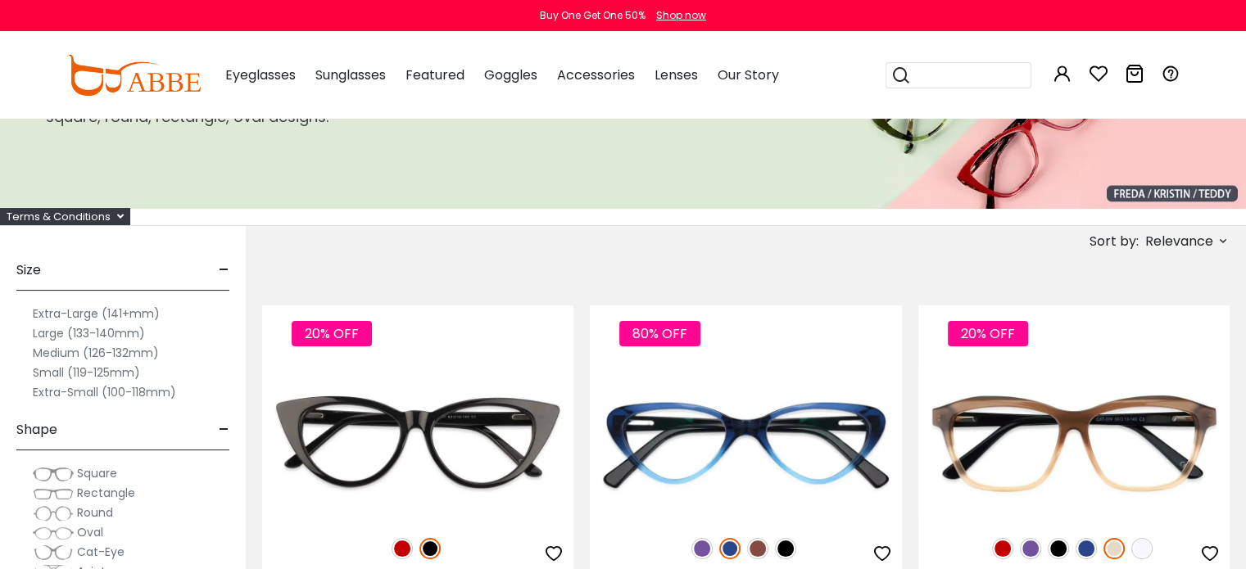
scroll to position [268, 0]
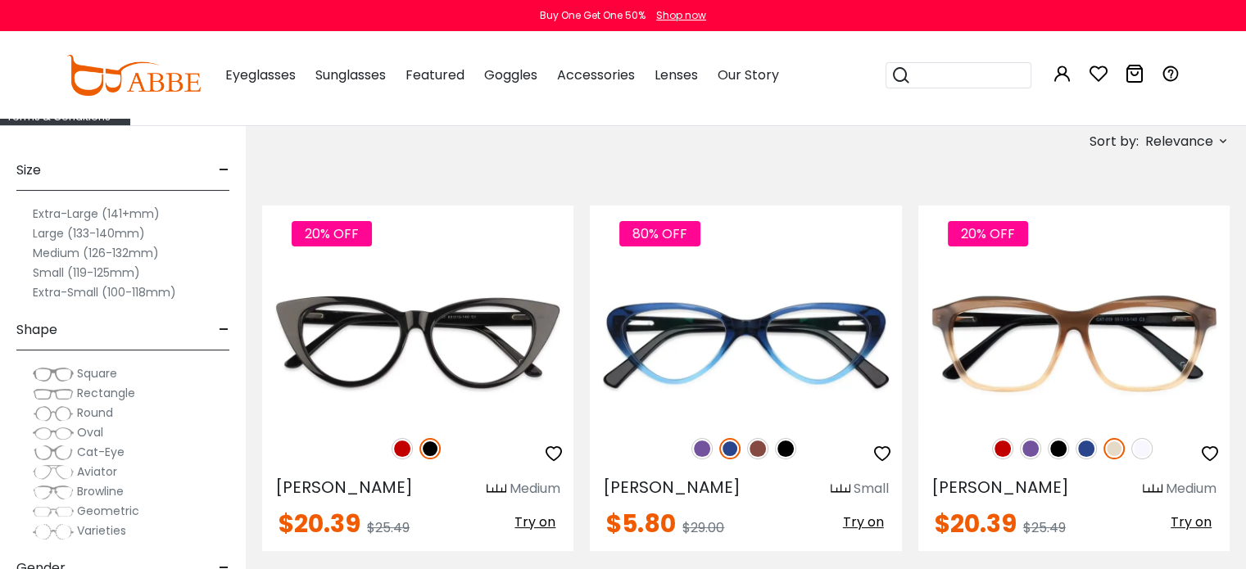
click at [38, 272] on label "Small (119-125mm)" at bounding box center [86, 273] width 107 height 20
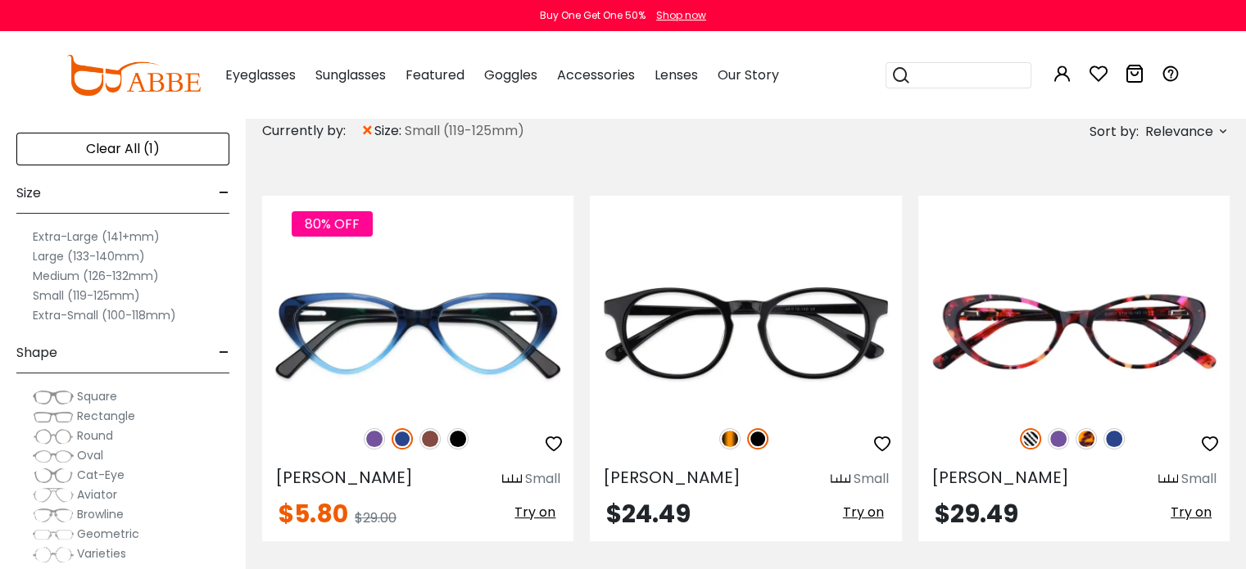
scroll to position [263, 0]
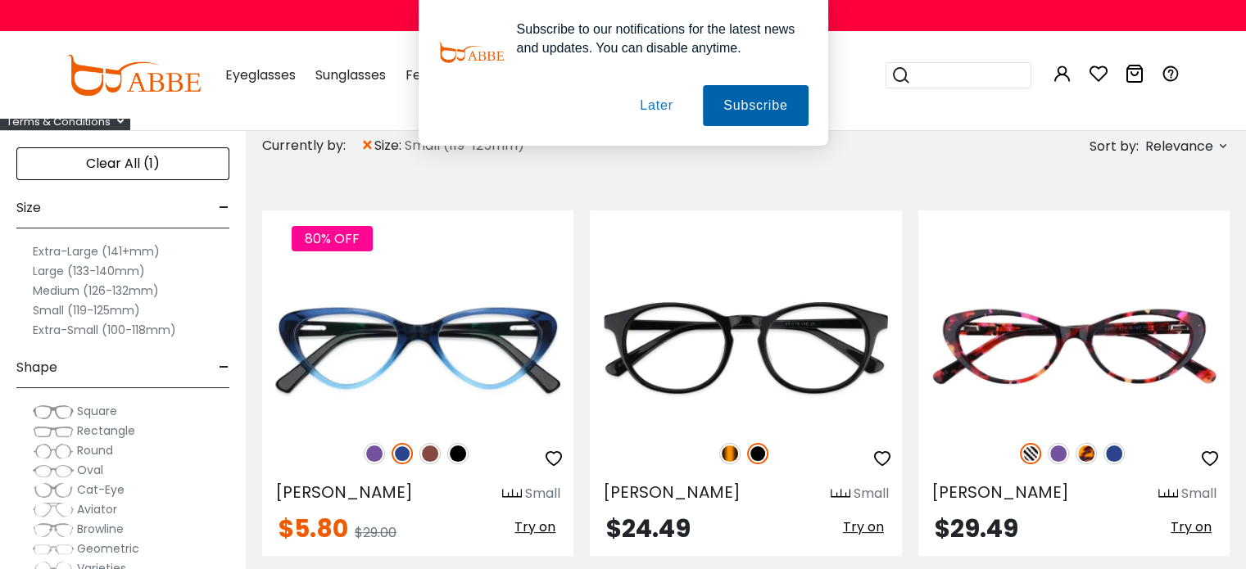
click at [0, 0] on button "Subscribe" at bounding box center [0, 0] width 0 height 0
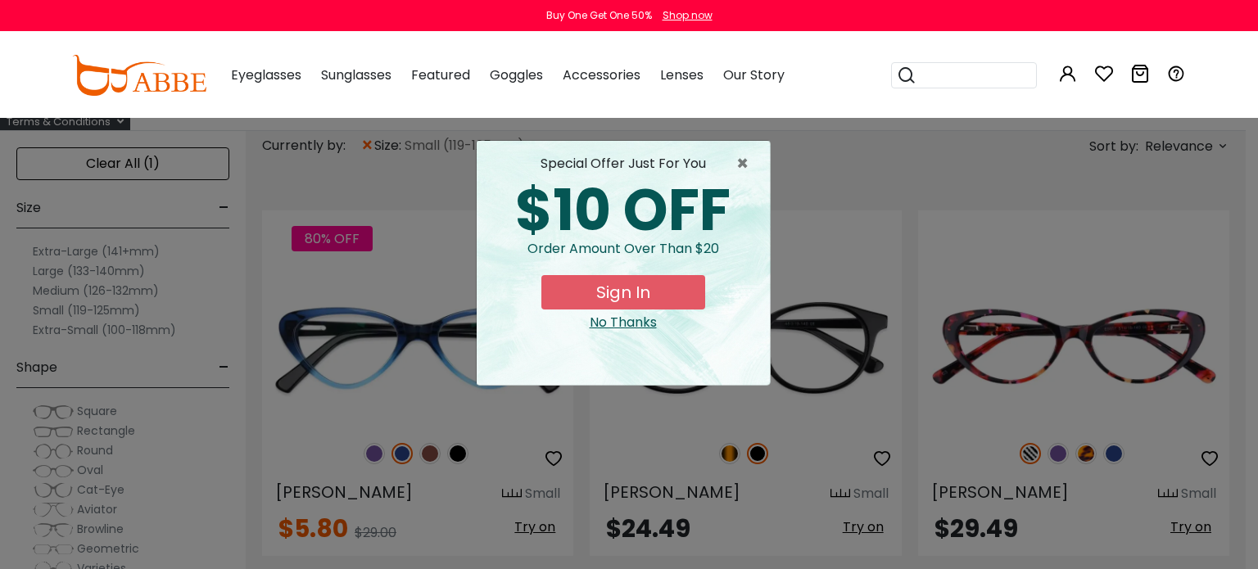
click at [236, 293] on div "× special offer just for you $10 OFF Order amount over than $20 Sign In No Than…" at bounding box center [629, 284] width 1258 height 569
click at [637, 328] on div "No Thanks" at bounding box center [623, 323] width 267 height 20
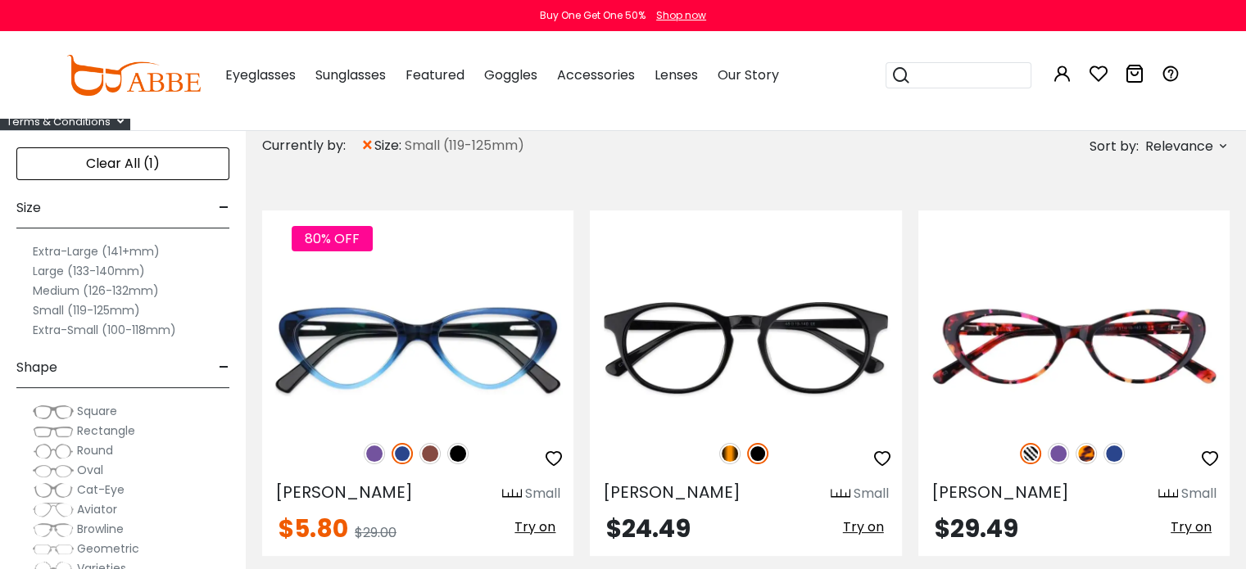
click at [44, 308] on label "Small (119-125mm)" at bounding box center [86, 311] width 107 height 20
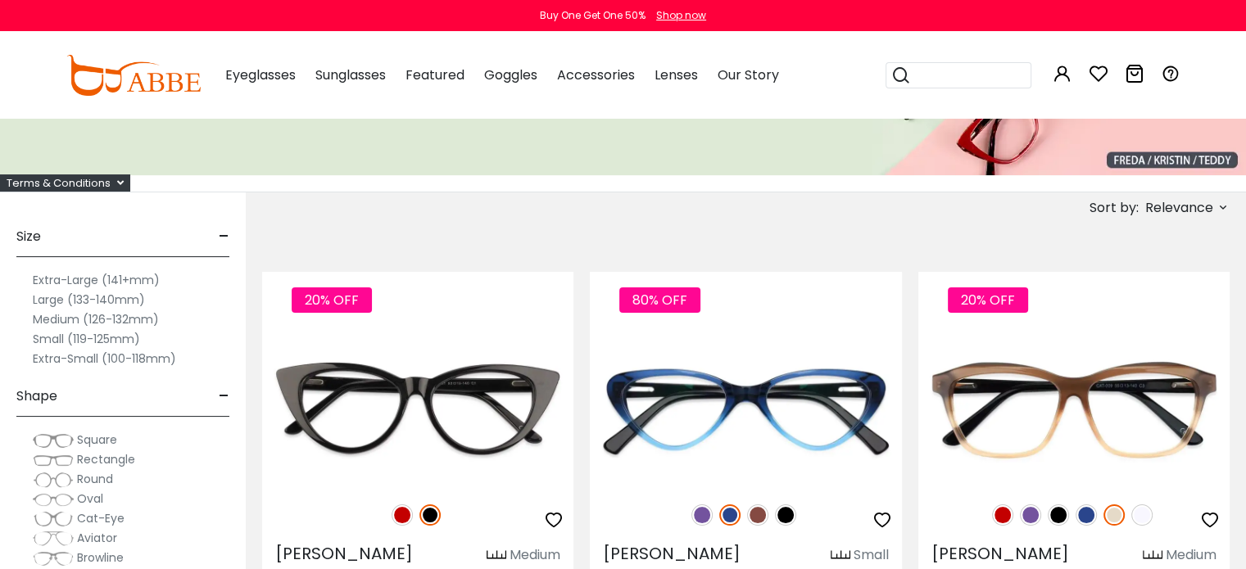
scroll to position [345, 0]
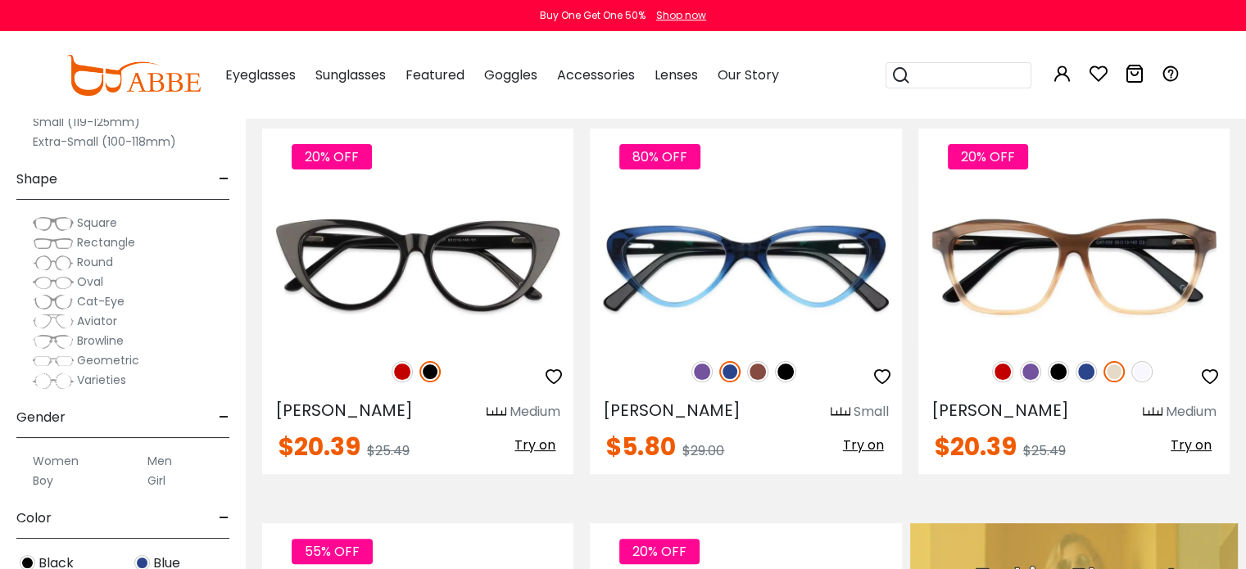
drag, startPoint x: 66, startPoint y: 140, endPoint x: 79, endPoint y: 114, distance: 29.3
click at [69, 136] on label "Extra-Small (100-118mm)" at bounding box center [104, 142] width 143 height 20
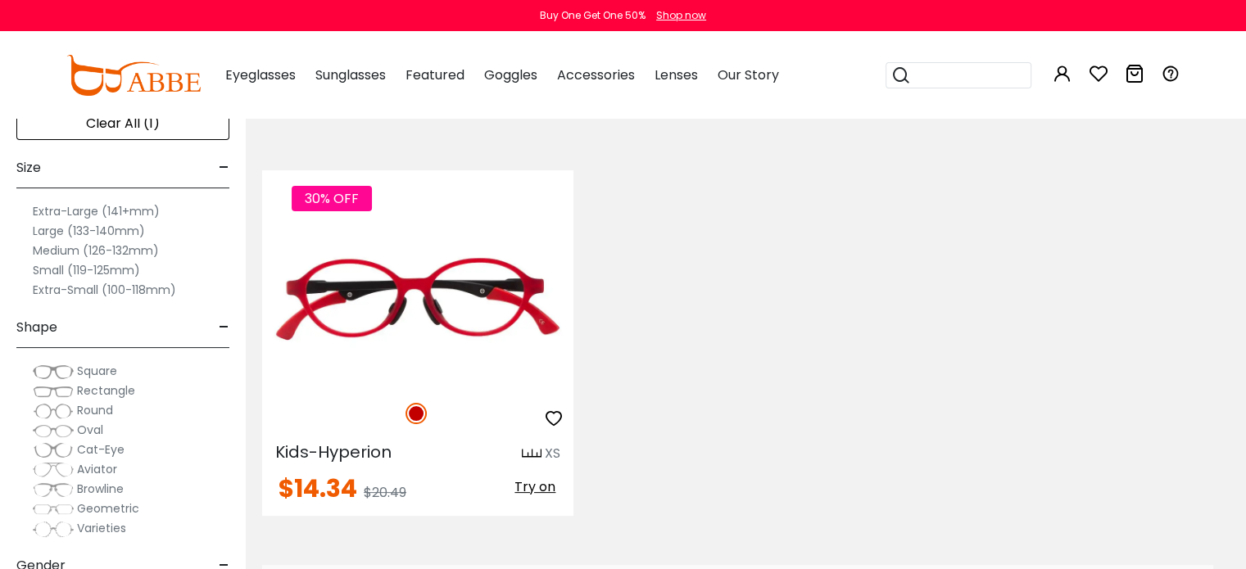
scroll to position [326, 0]
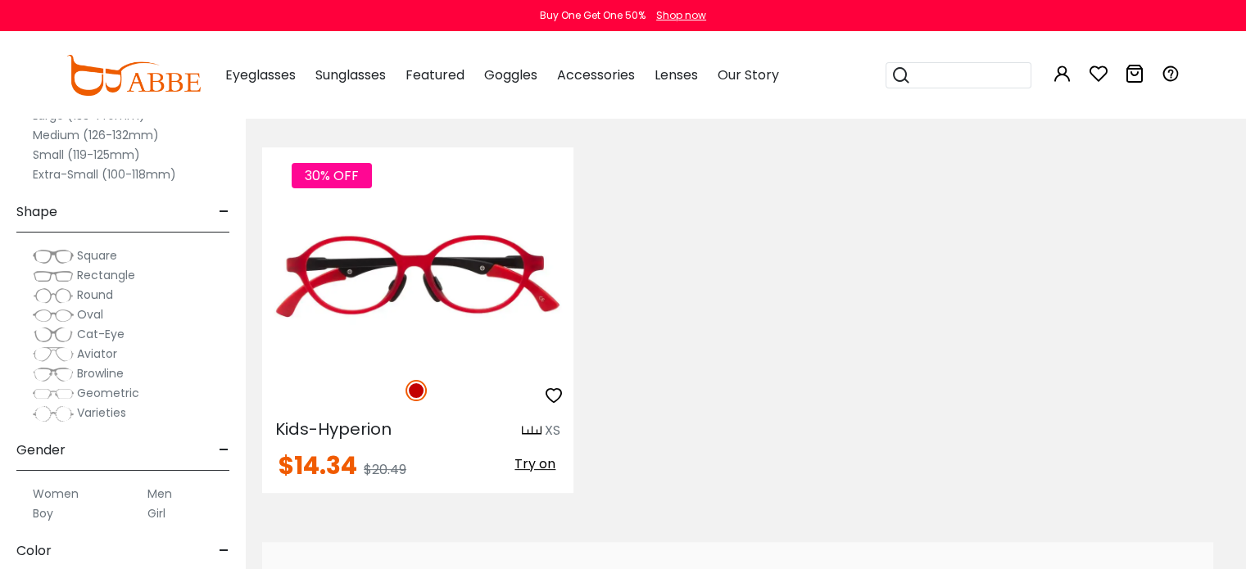
click at [102, 289] on span "Round" at bounding box center [95, 295] width 36 height 16
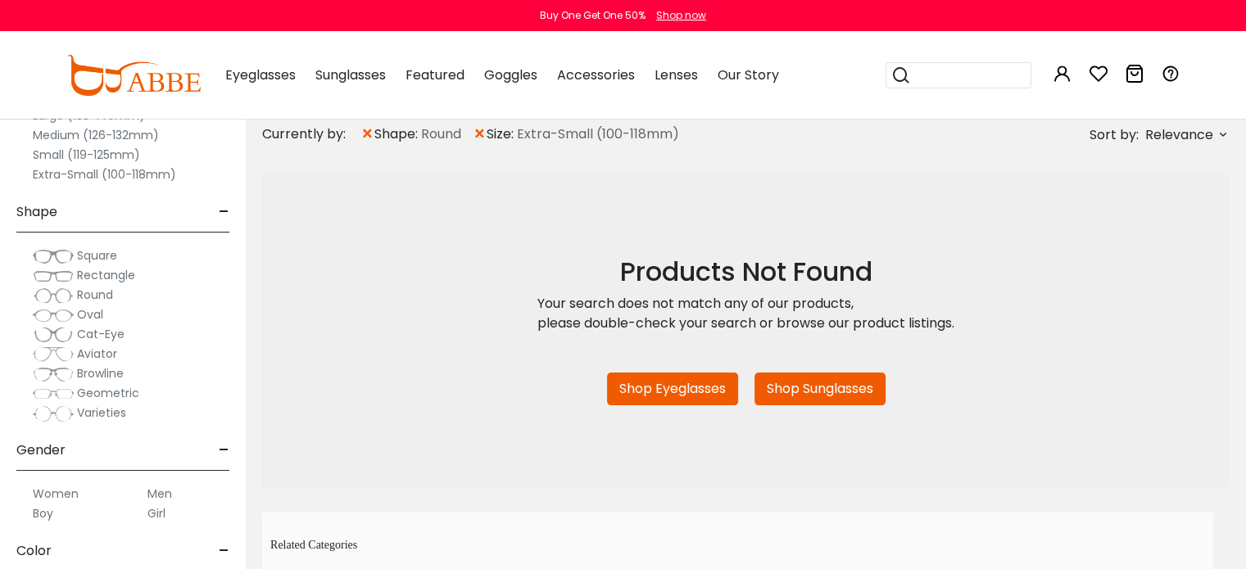
scroll to position [318, 0]
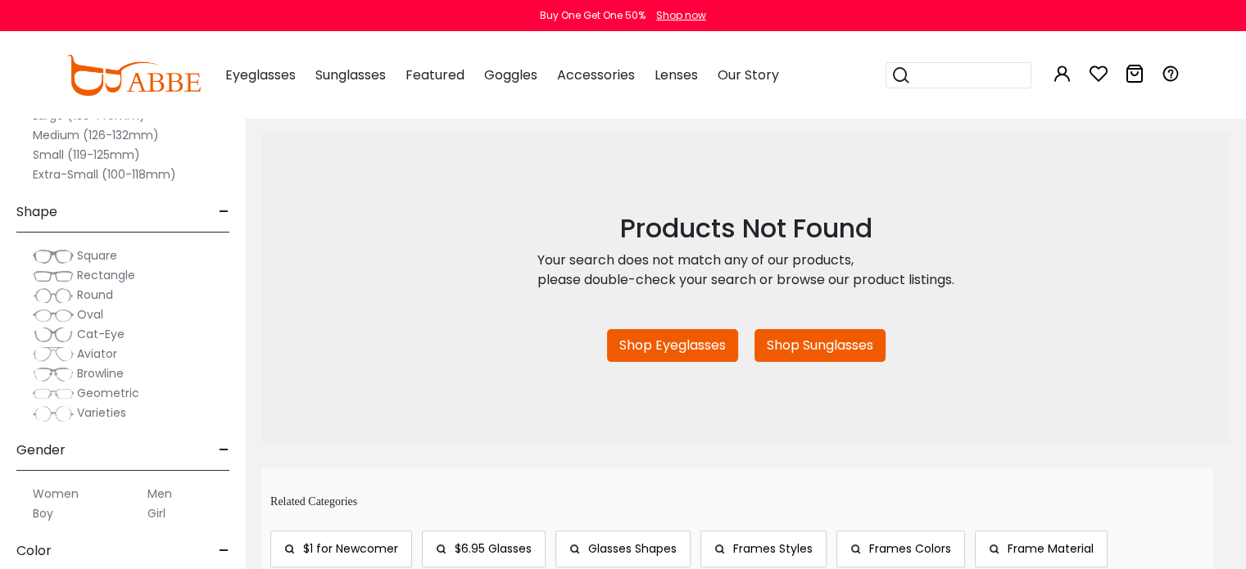
click at [58, 152] on label "Small (119-125mm)" at bounding box center [86, 155] width 107 height 20
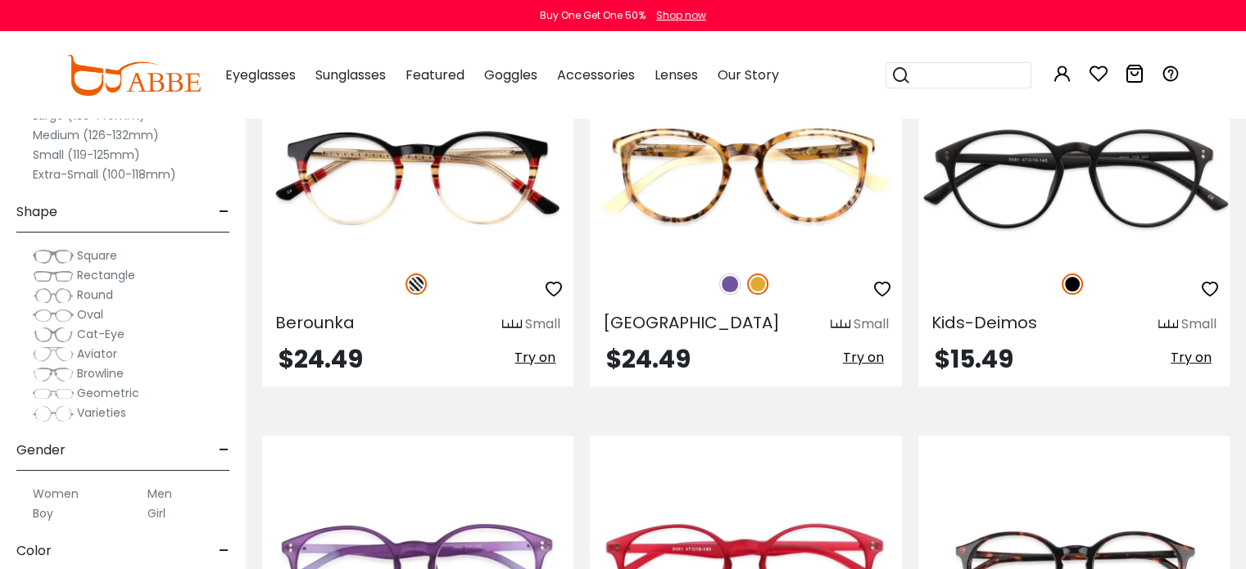
scroll to position [447, 0]
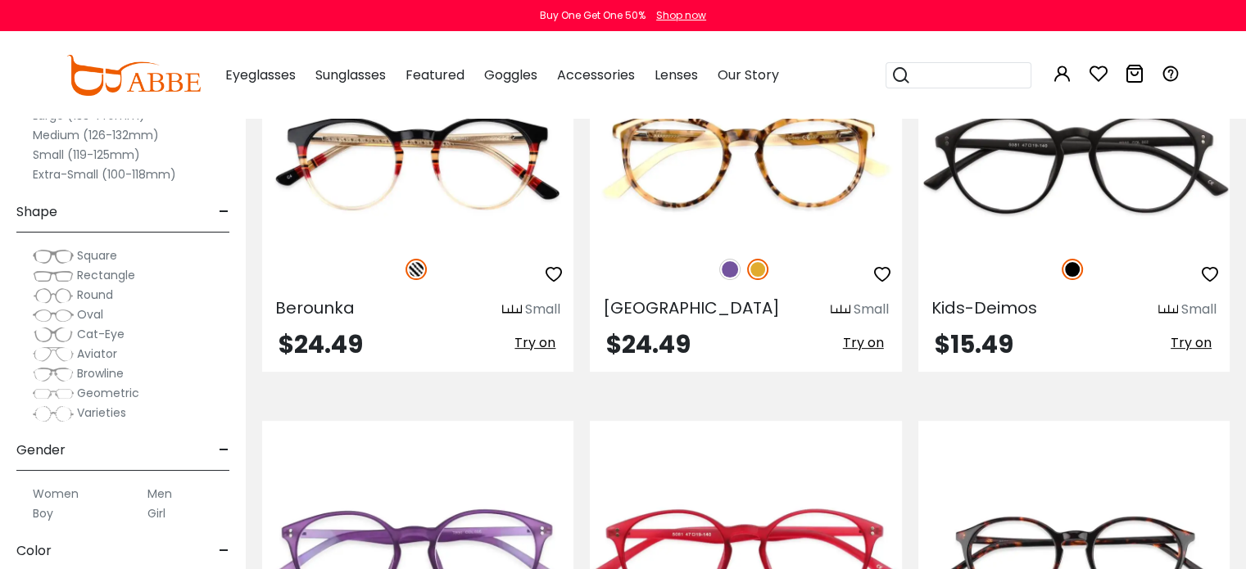
click at [82, 294] on span "Round" at bounding box center [95, 295] width 36 height 16
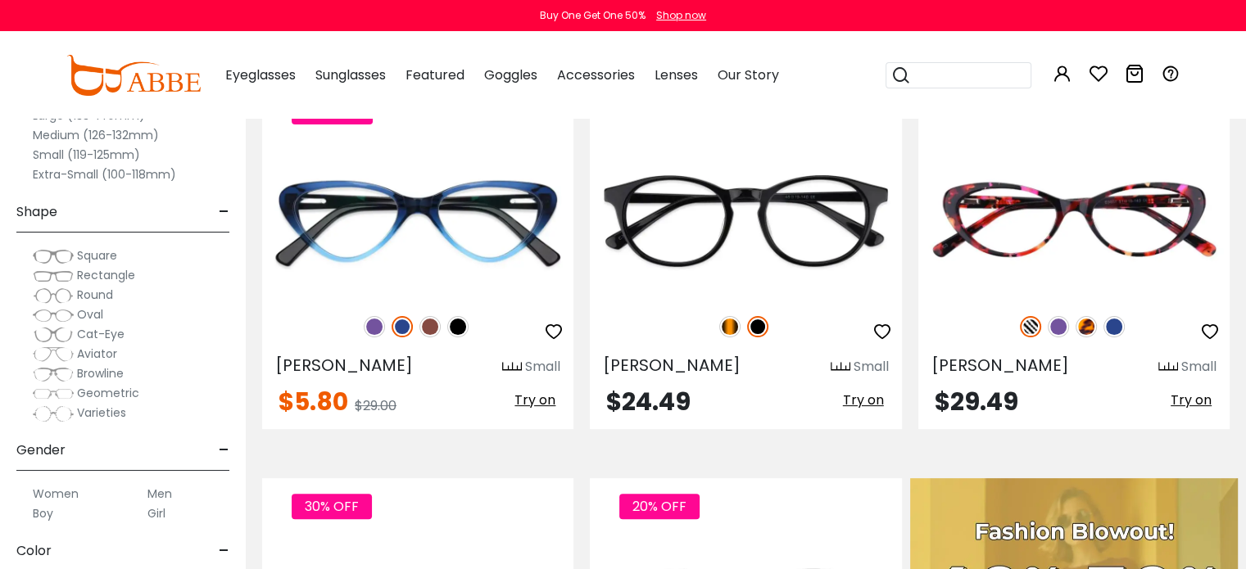
scroll to position [395, 0]
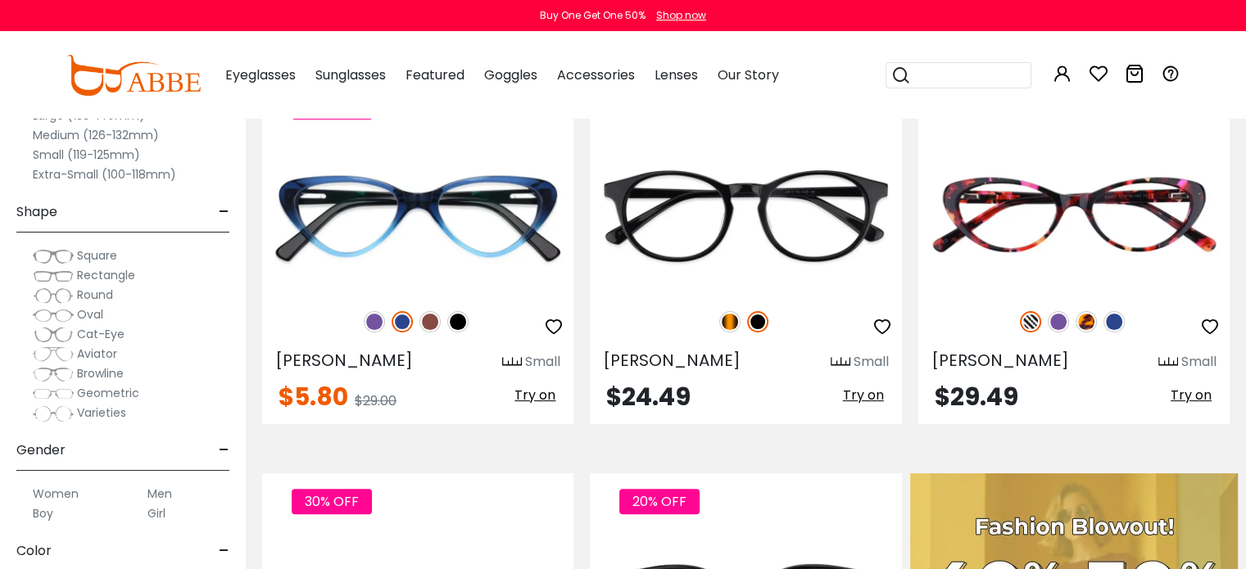
click at [100, 294] on span "Round" at bounding box center [95, 295] width 36 height 16
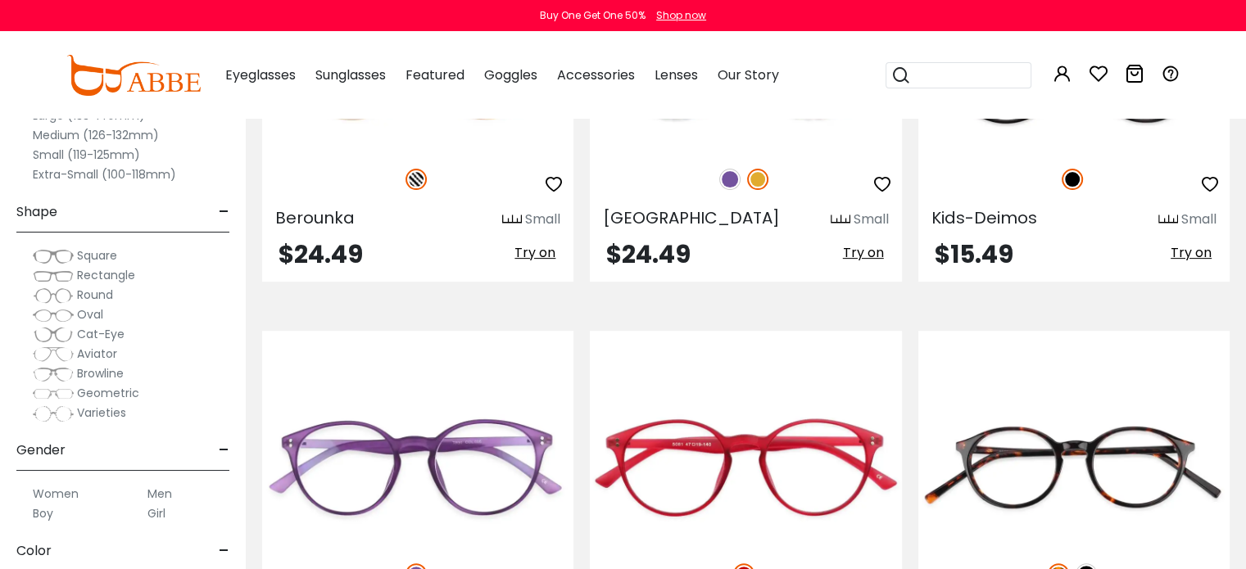
scroll to position [571, 0]
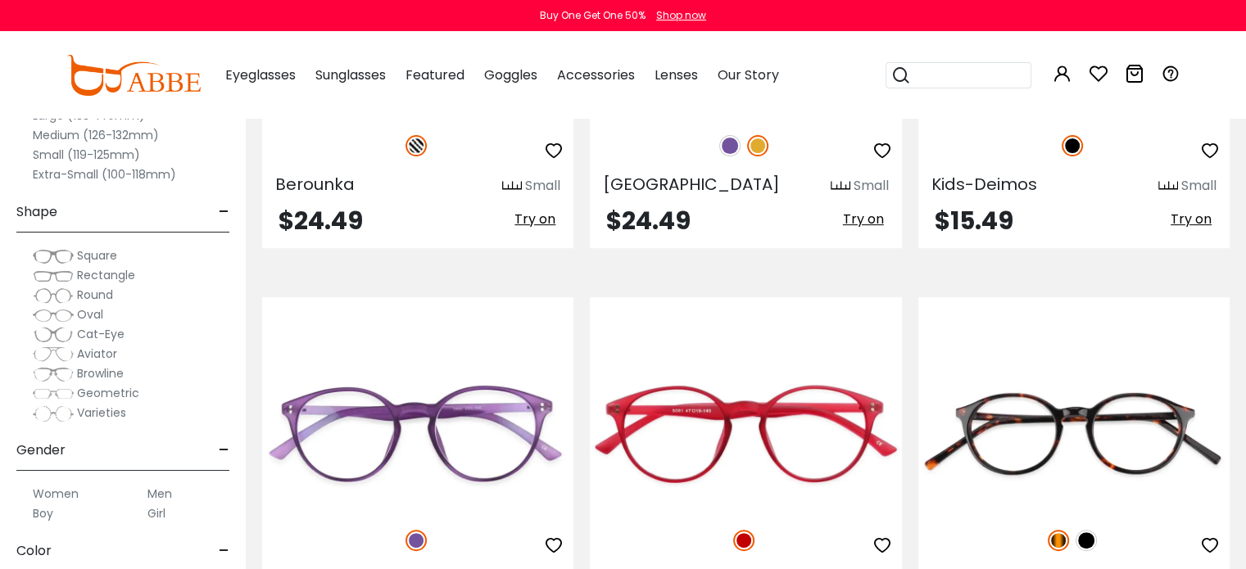
click at [246, 256] on section "Currently by: × shape: Round × size: Small (119-125mm) × size: Sort by: Relevan…" at bounding box center [746, 517] width 1000 height 1388
click at [223, 270] on div "Rectangle" at bounding box center [122, 275] width 213 height 20
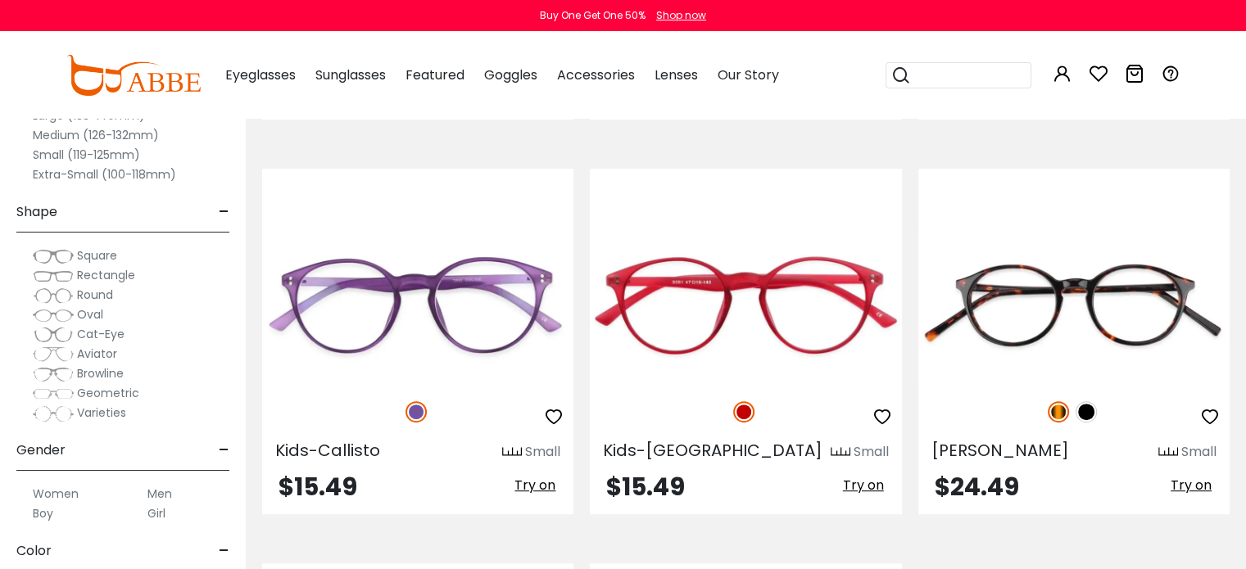
scroll to position [728, 0]
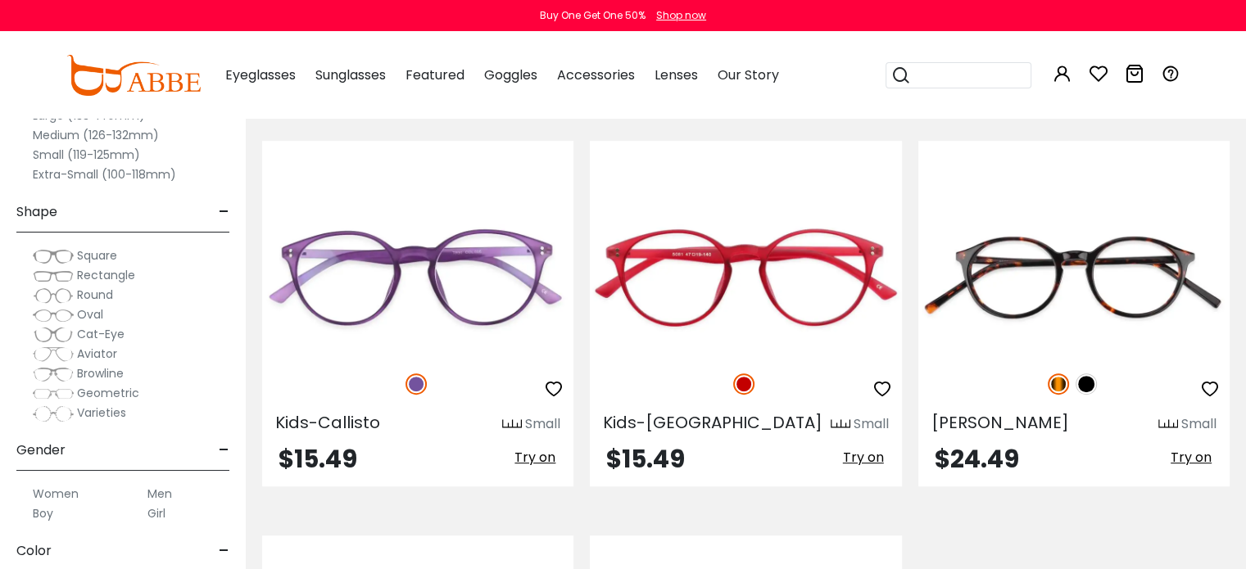
click at [77, 494] on label "Women" at bounding box center [56, 494] width 46 height 20
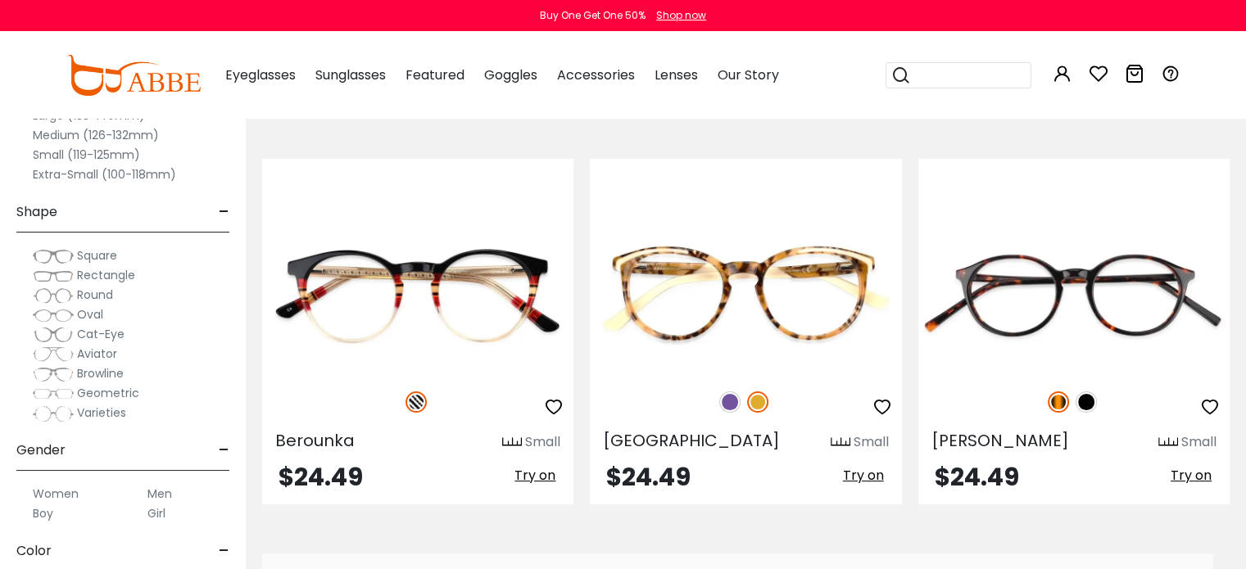
scroll to position [320, 0]
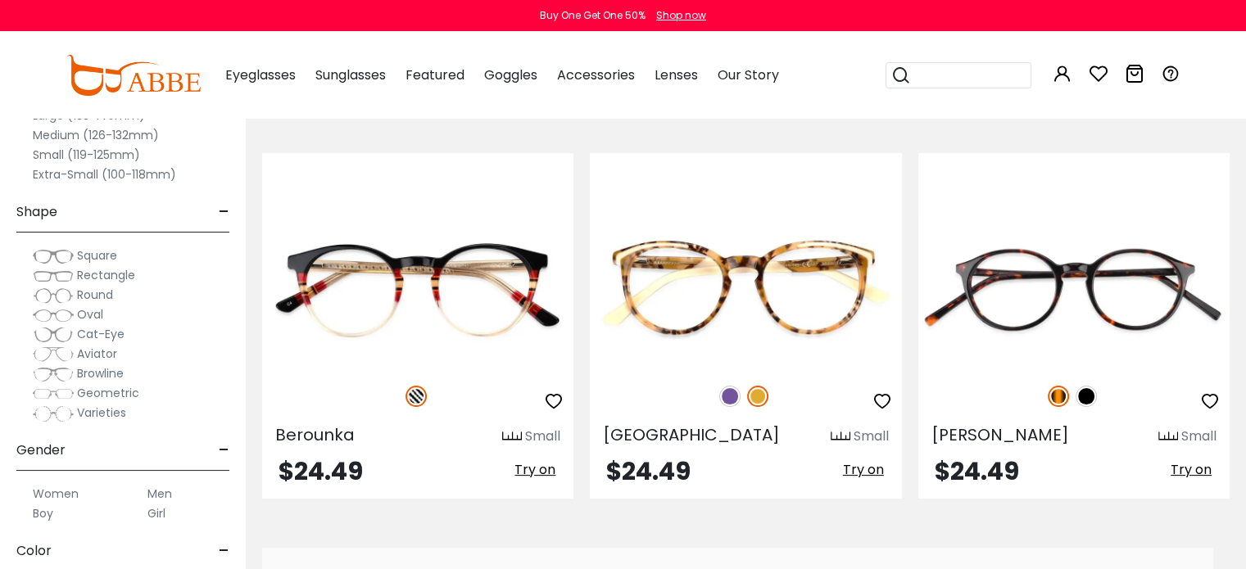
click at [85, 151] on label "Small (119-125mm)" at bounding box center [86, 155] width 107 height 20
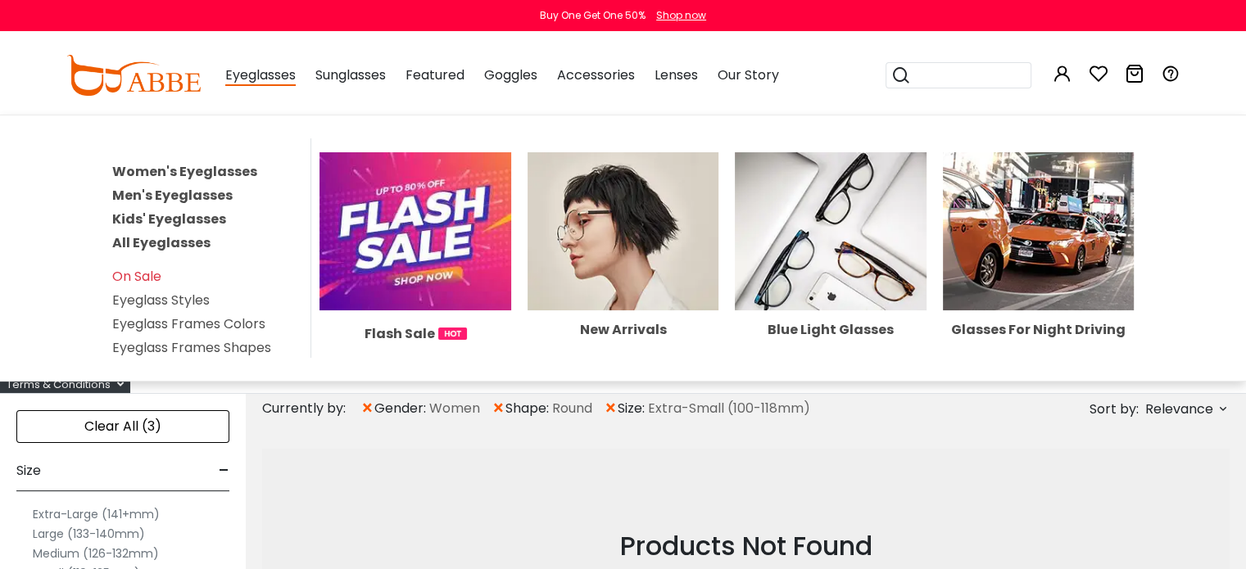
click at [250, 76] on span "Eyeglasses" at bounding box center [260, 76] width 70 height 20
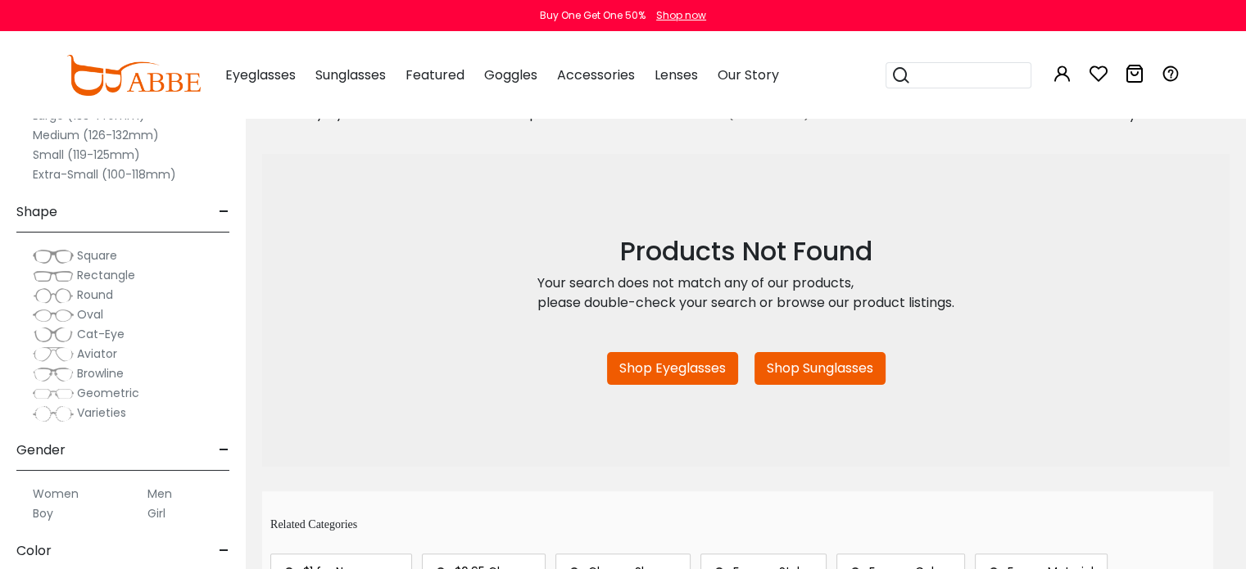
scroll to position [310, 0]
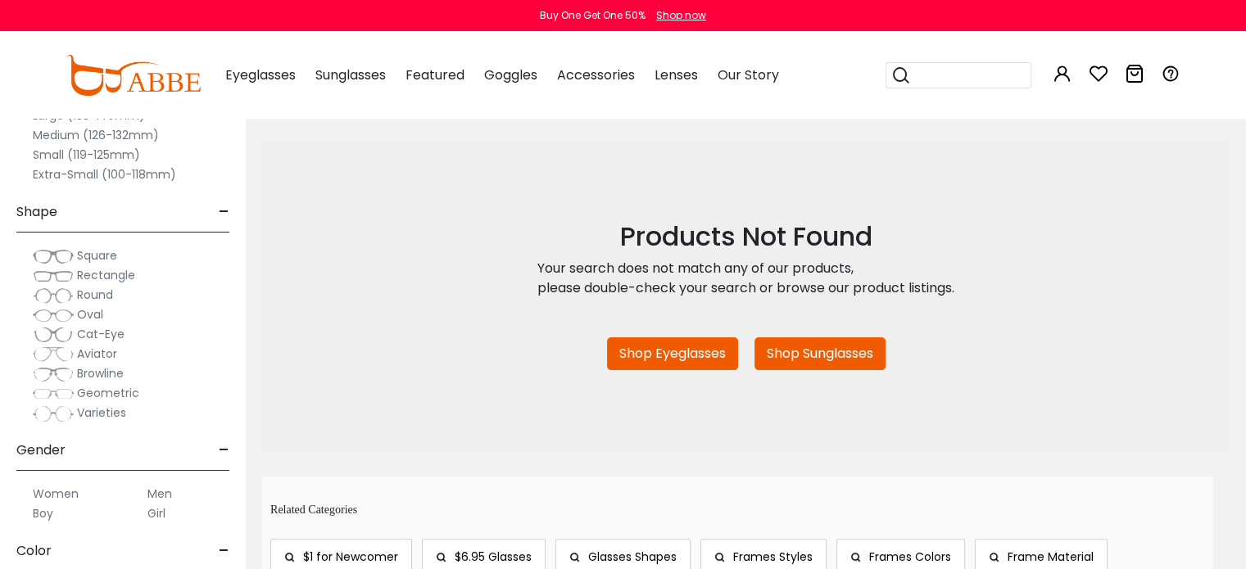
click at [88, 291] on span "Round" at bounding box center [95, 295] width 36 height 16
